Goal: Information Seeking & Learning: Learn about a topic

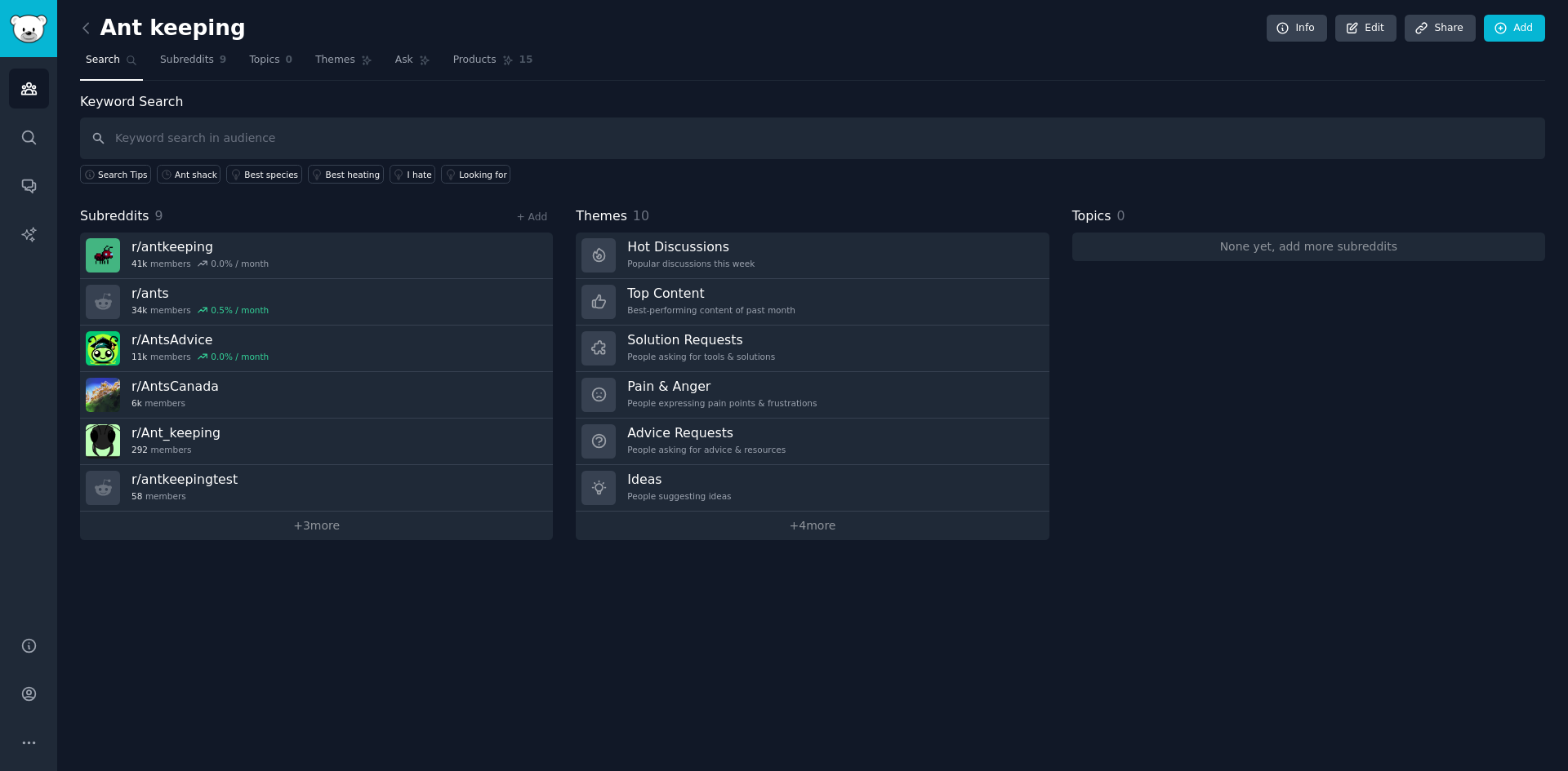
click at [98, 57] on span "Search" at bounding box center [102, 60] width 34 height 15
click at [88, 27] on icon at bounding box center [86, 28] width 17 height 17
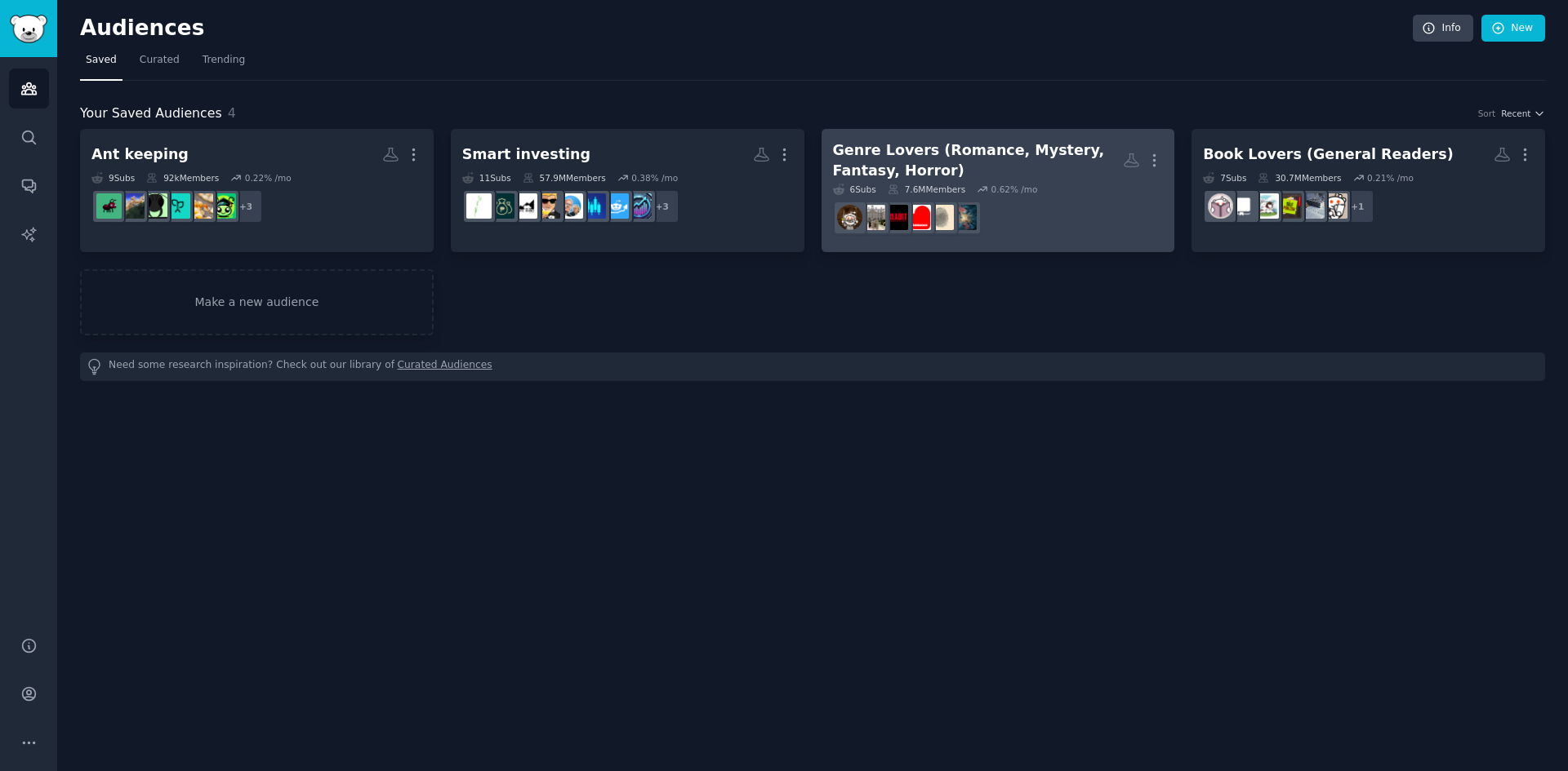
click at [1047, 212] on dd "r/fantasyromance" at bounding box center [999, 218] width 331 height 45
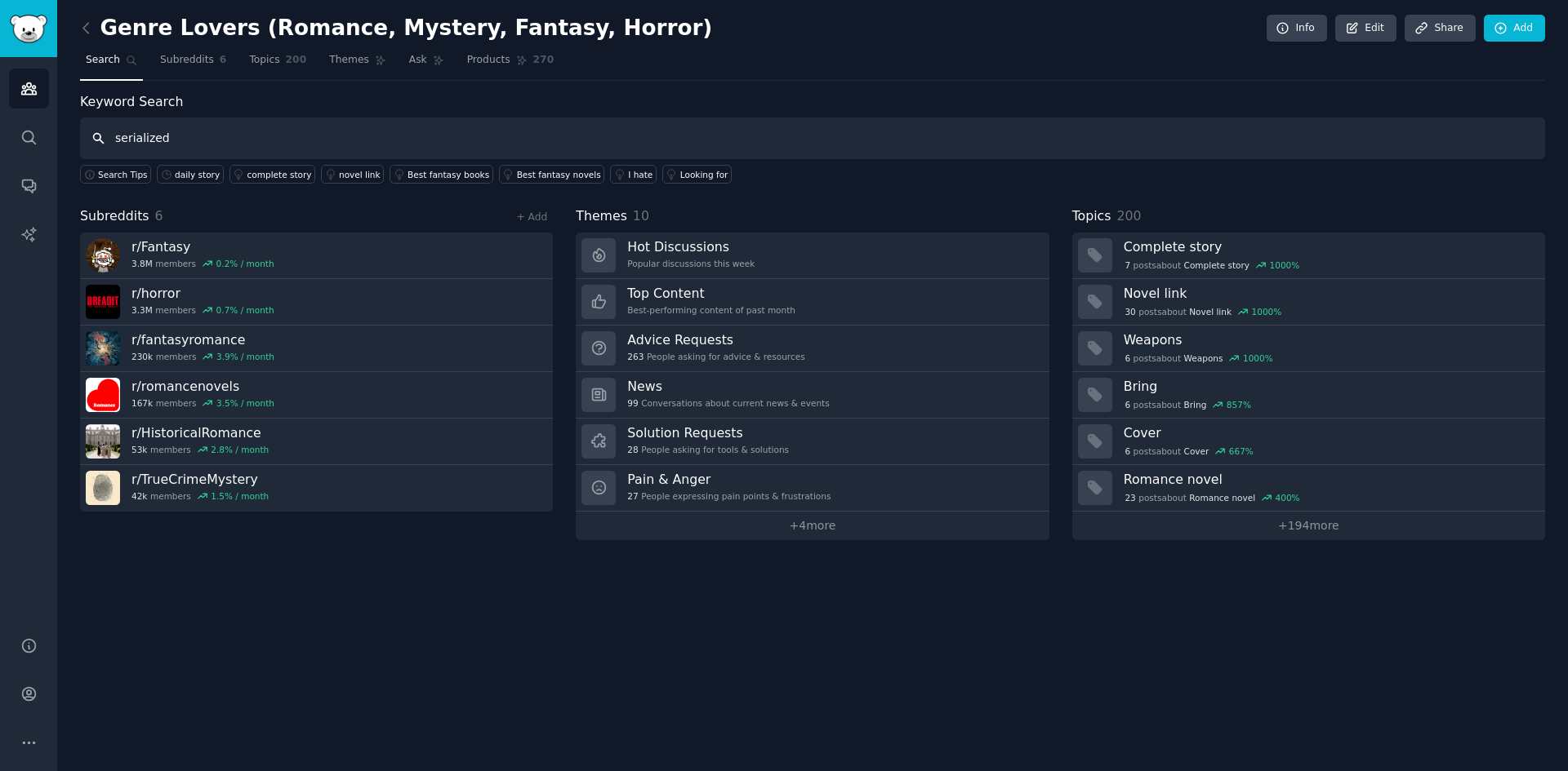
type input "serialized"
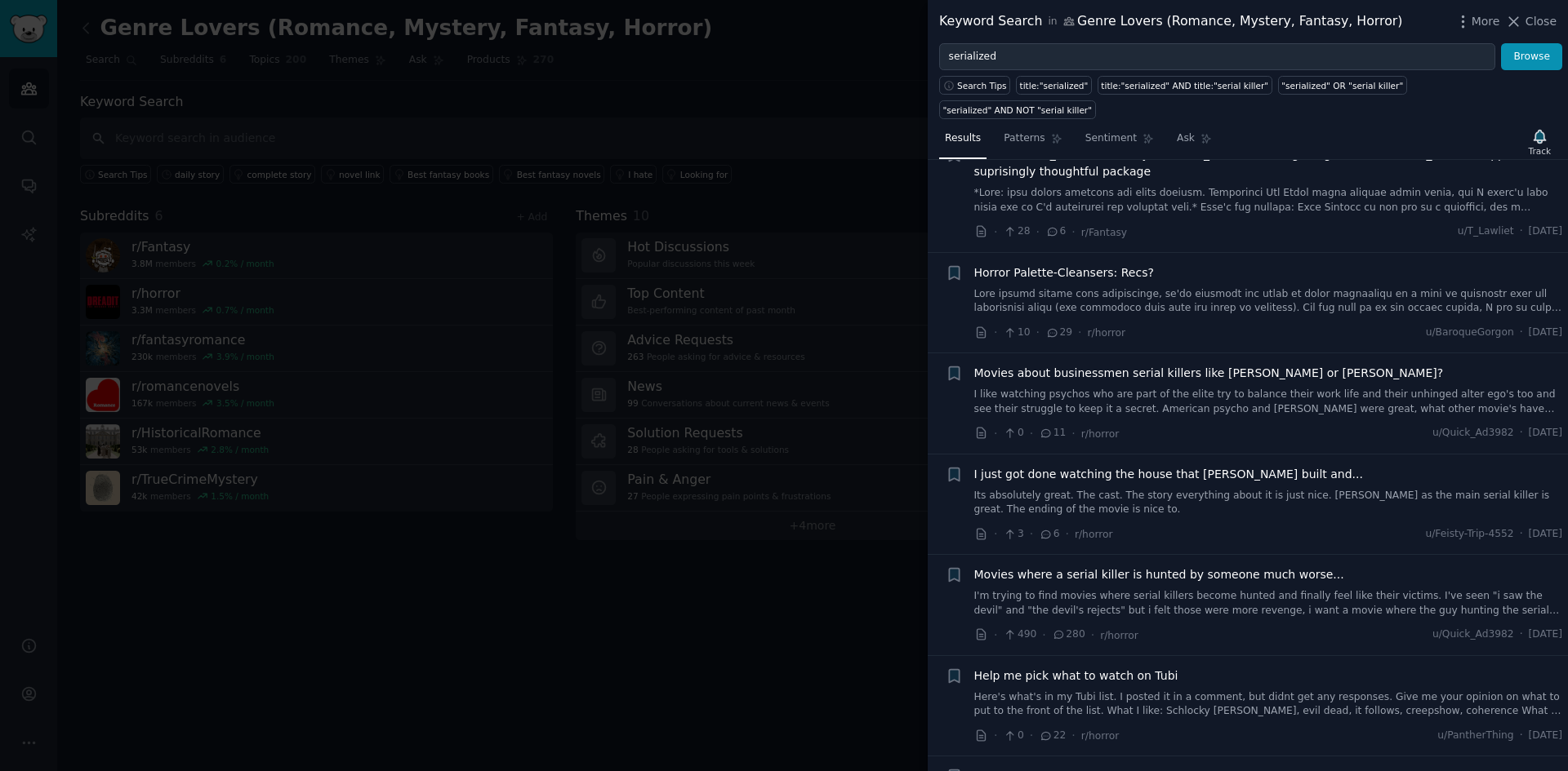
scroll to position [163, 0]
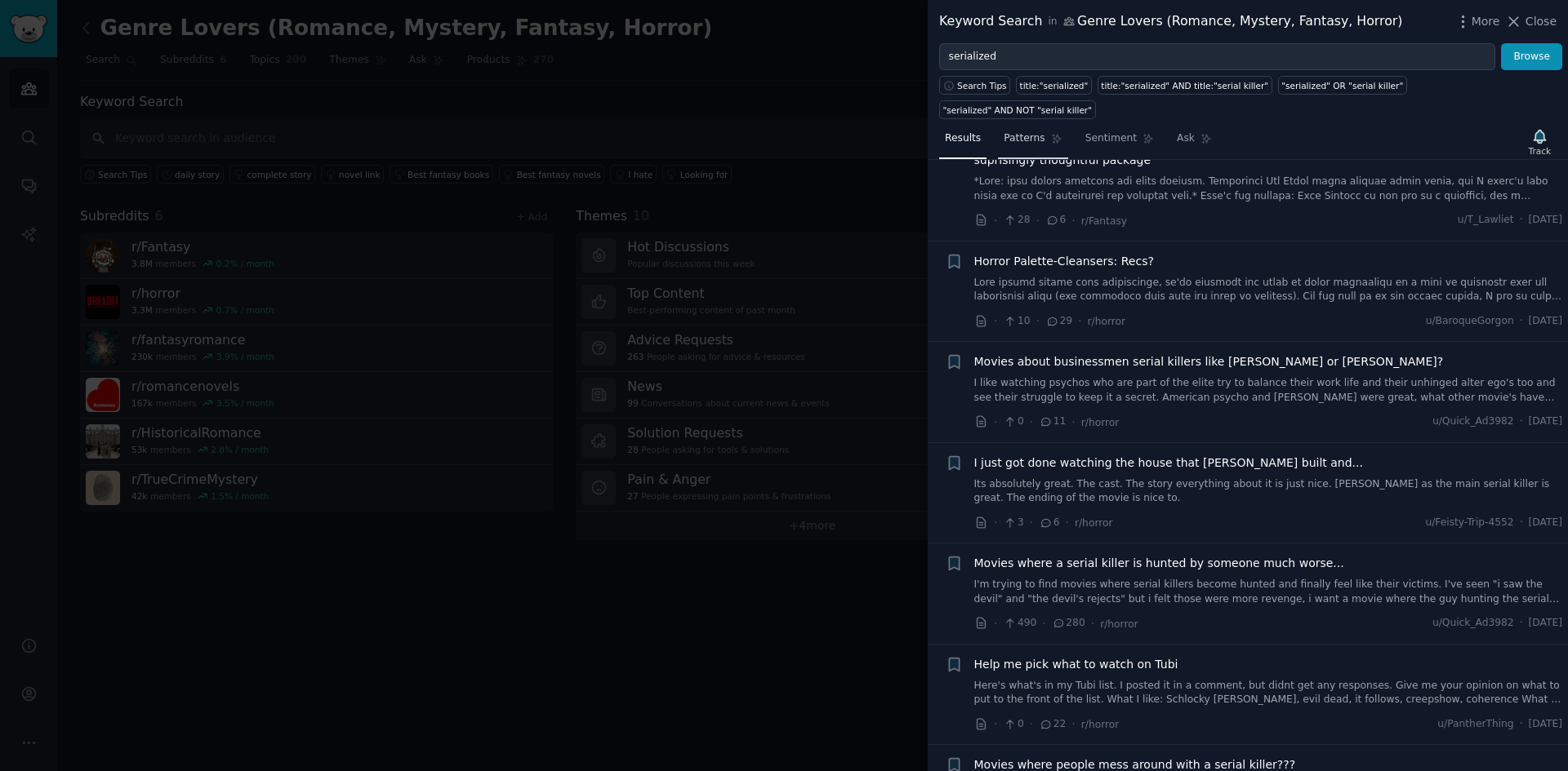
click at [1015, 131] on span "Patterns" at bounding box center [1023, 138] width 40 height 15
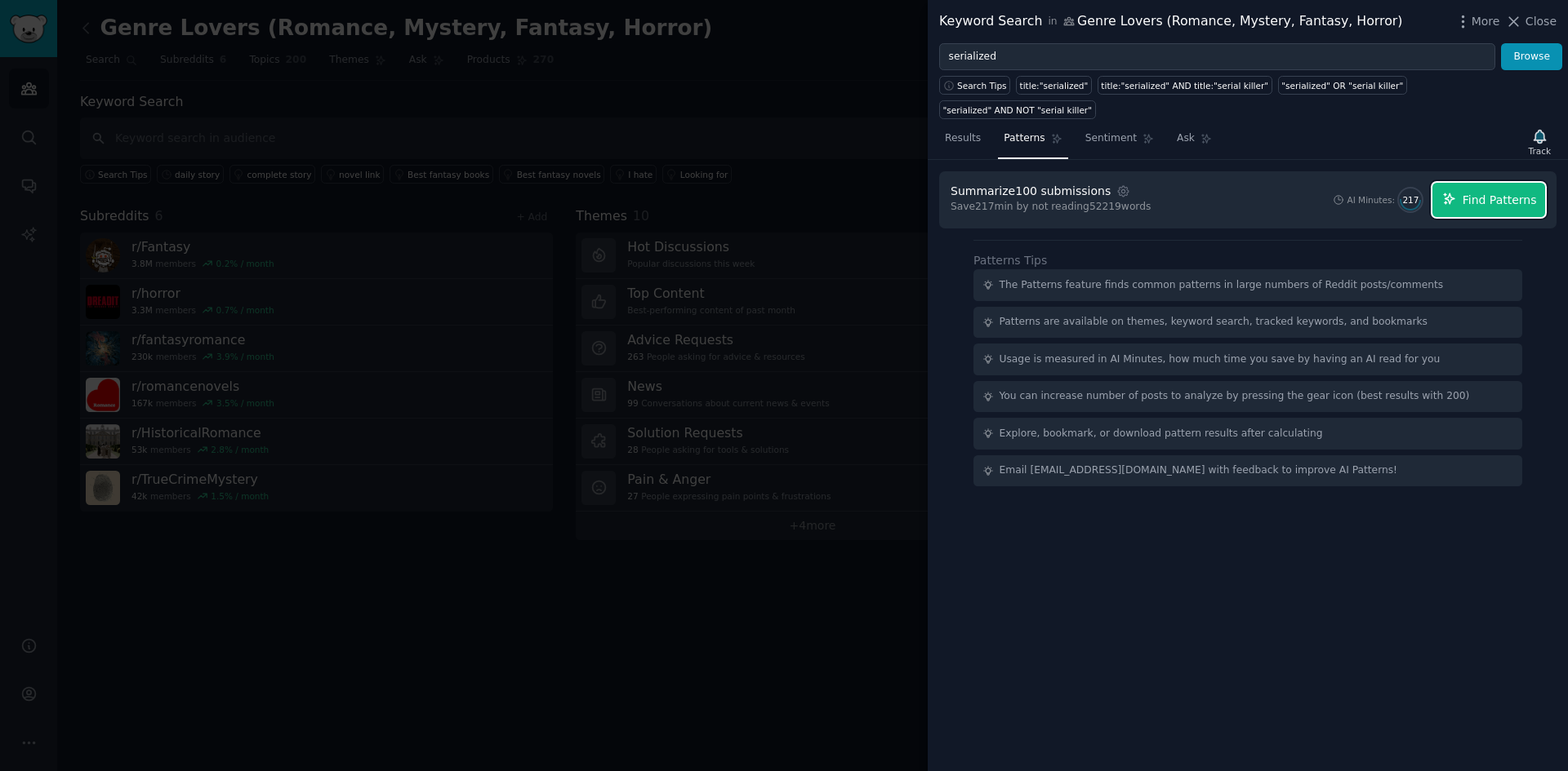
click at [1483, 192] on span "Find Patterns" at bounding box center [1499, 200] width 74 height 17
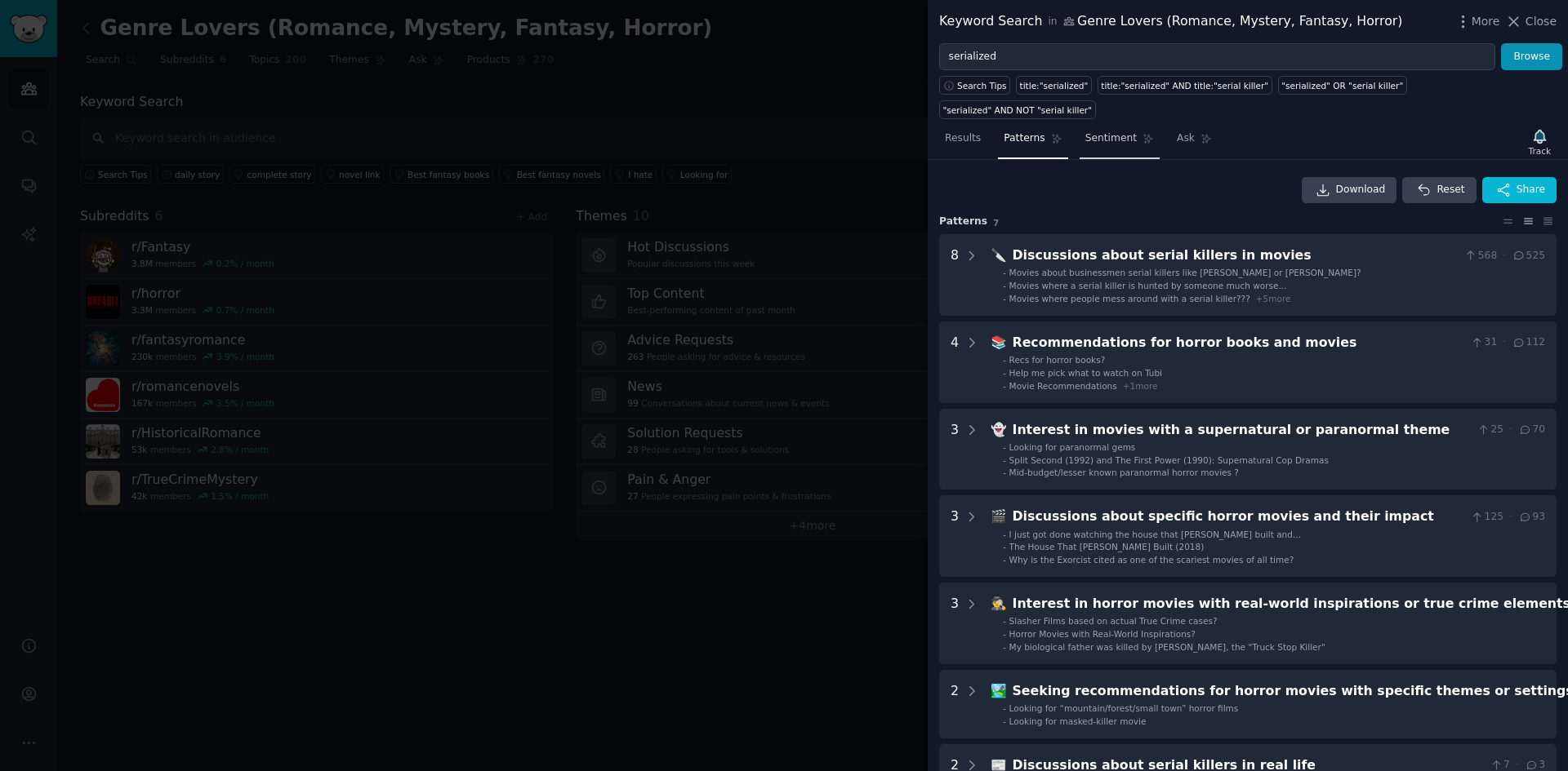
click at [1113, 131] on span "Sentiment" at bounding box center [1111, 138] width 51 height 15
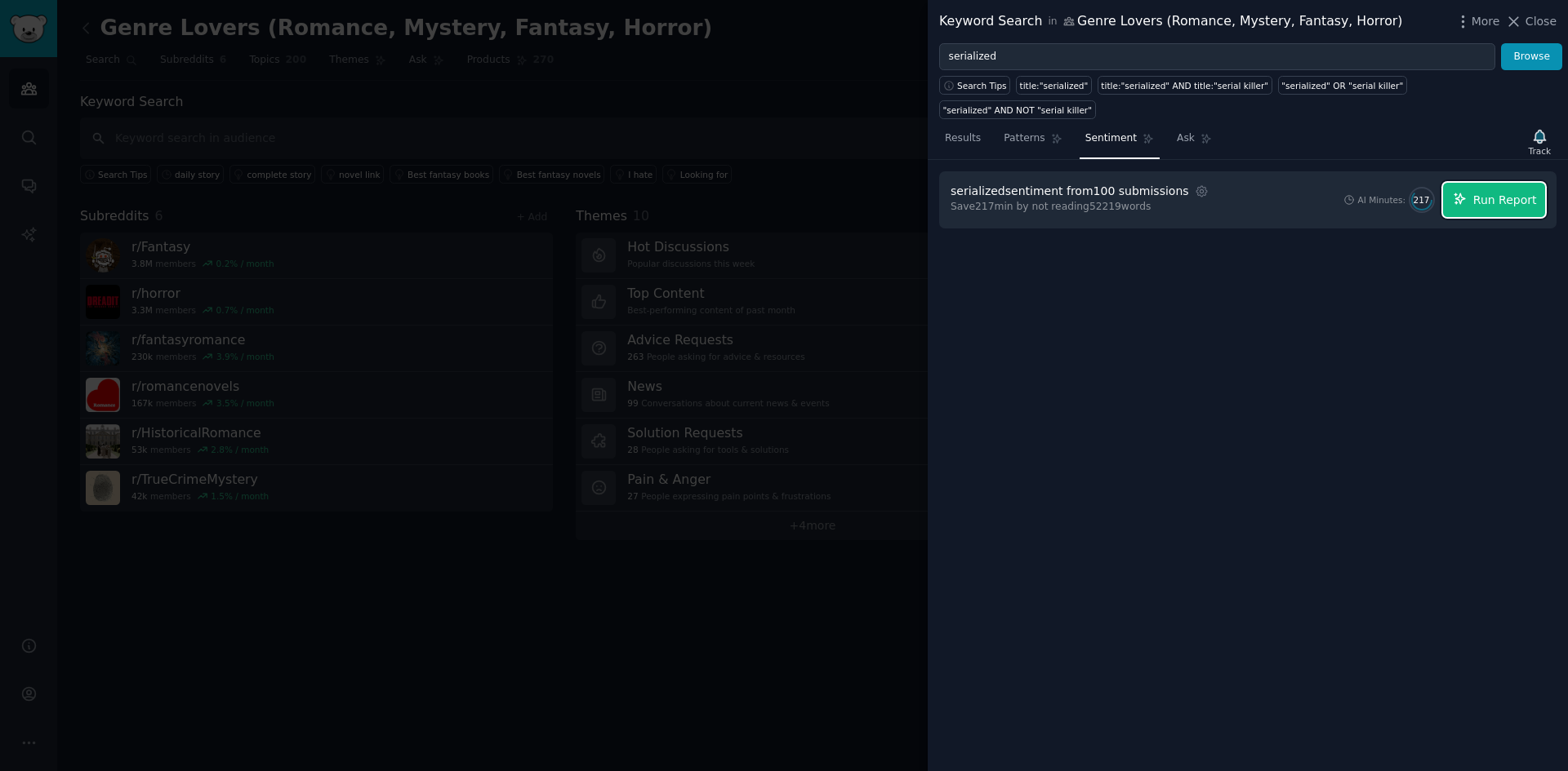
click at [1524, 192] on span "Run Report" at bounding box center [1504, 200] width 64 height 17
